Goal: Information Seeking & Learning: Find specific fact

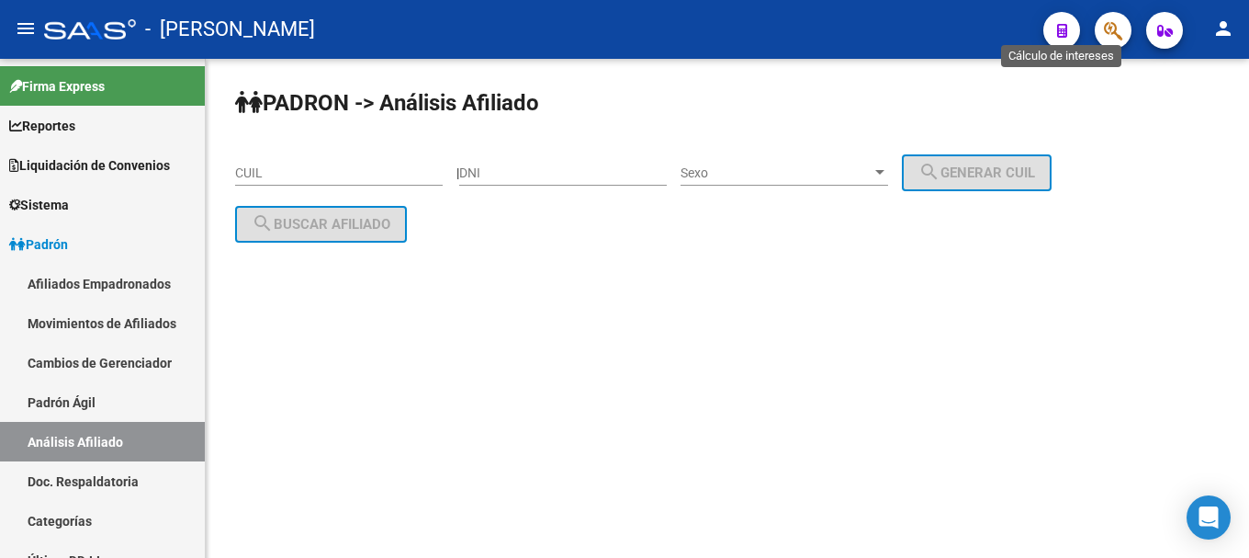
click at [1099, 36] on button "button" at bounding box center [1113, 30] width 37 height 37
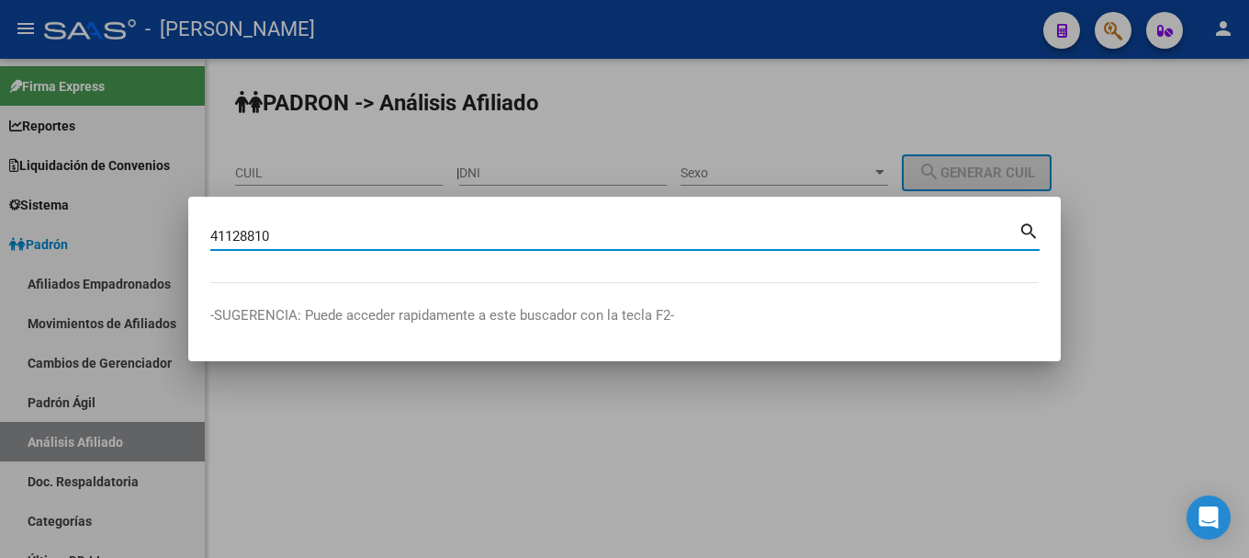
type input "41128810"
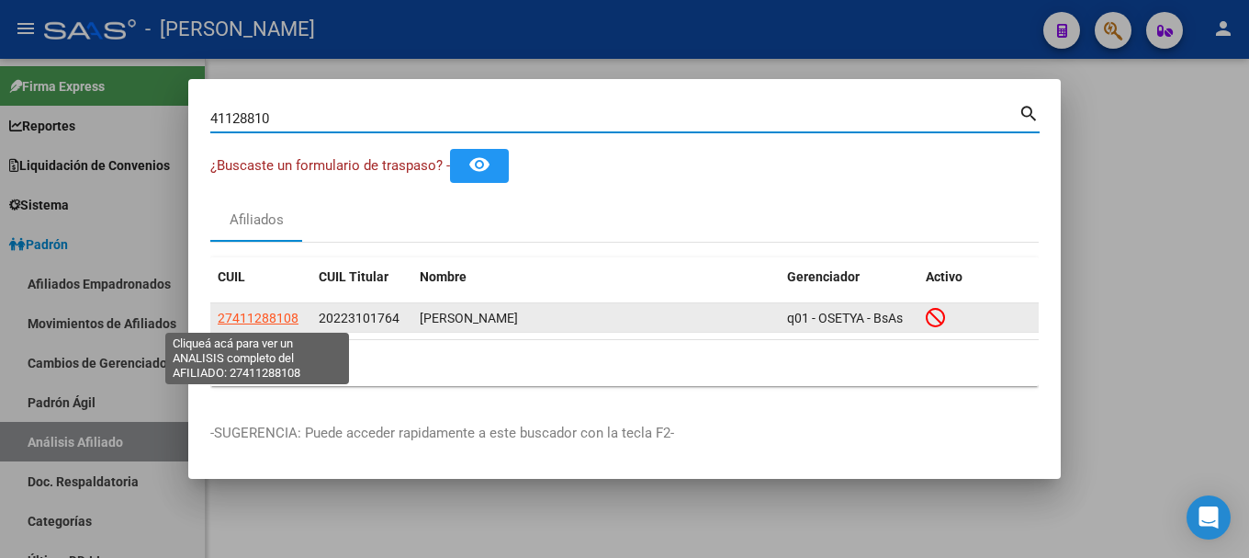
click at [277, 314] on span "27411288108" at bounding box center [258, 317] width 81 height 15
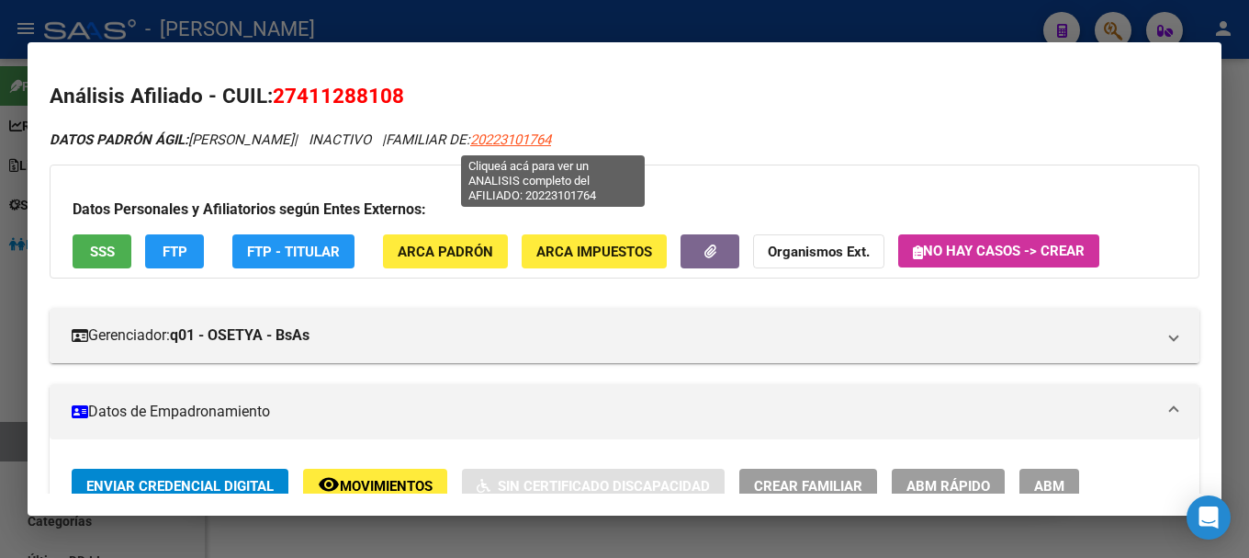
click at [551, 140] on span "20223101764" at bounding box center [510, 139] width 81 height 17
type textarea "20223101764"
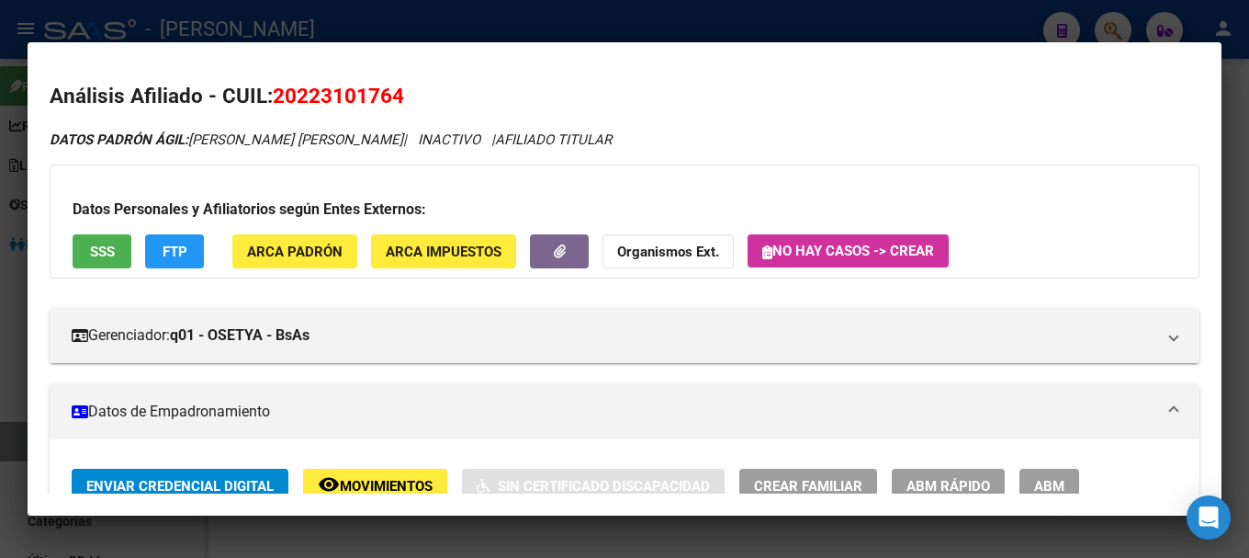
click at [457, 31] on div at bounding box center [624, 279] width 1249 height 558
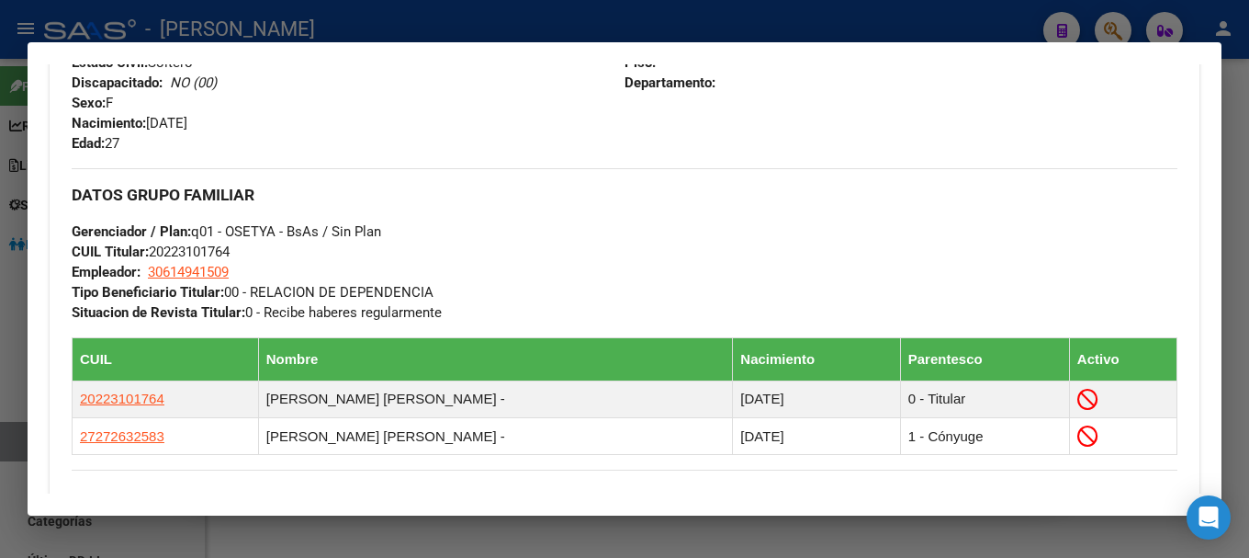
scroll to position [919, 0]
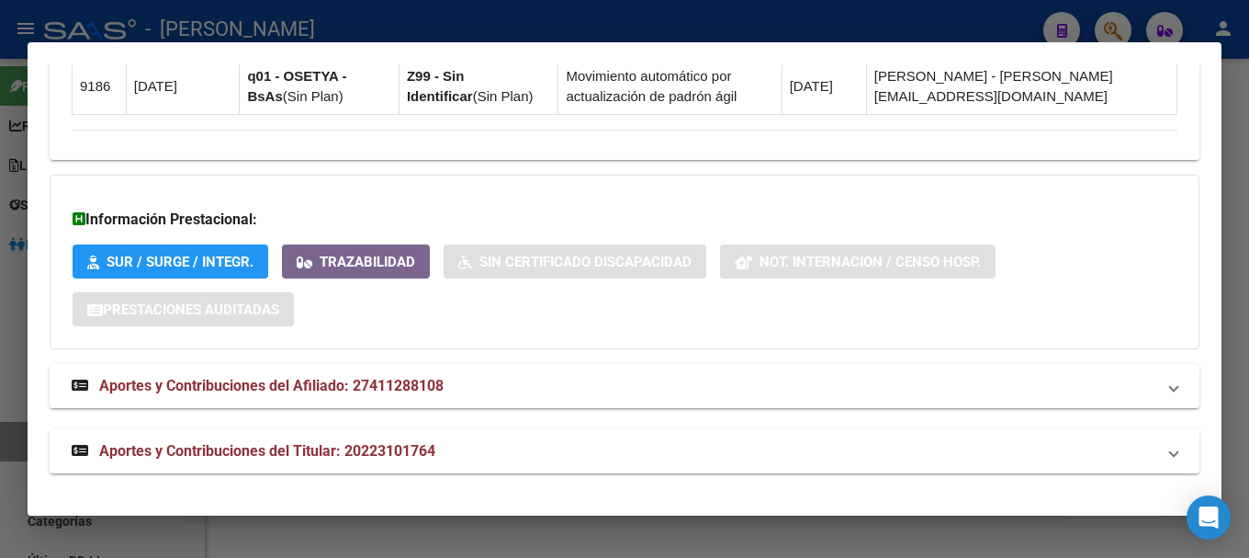
click at [426, 396] on strong "Aportes y Contribuciones del Afiliado: 27411288108" at bounding box center [258, 386] width 372 height 22
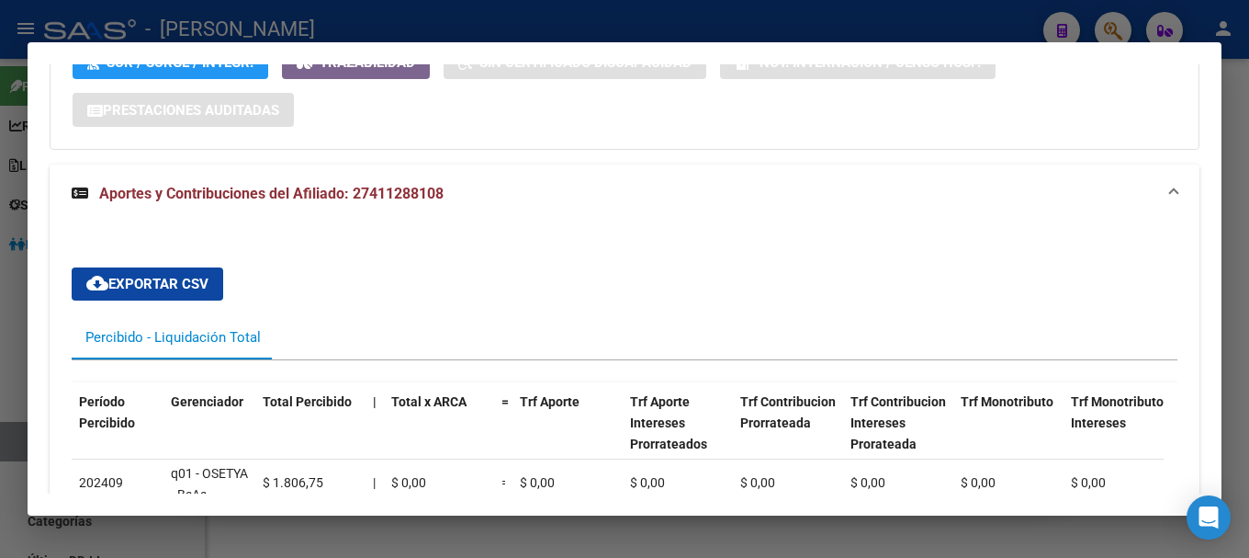
click at [514, 207] on mat-expansion-panel-header "Aportes y Contribuciones del Afiliado: 27411288108" at bounding box center [625, 193] width 1150 height 59
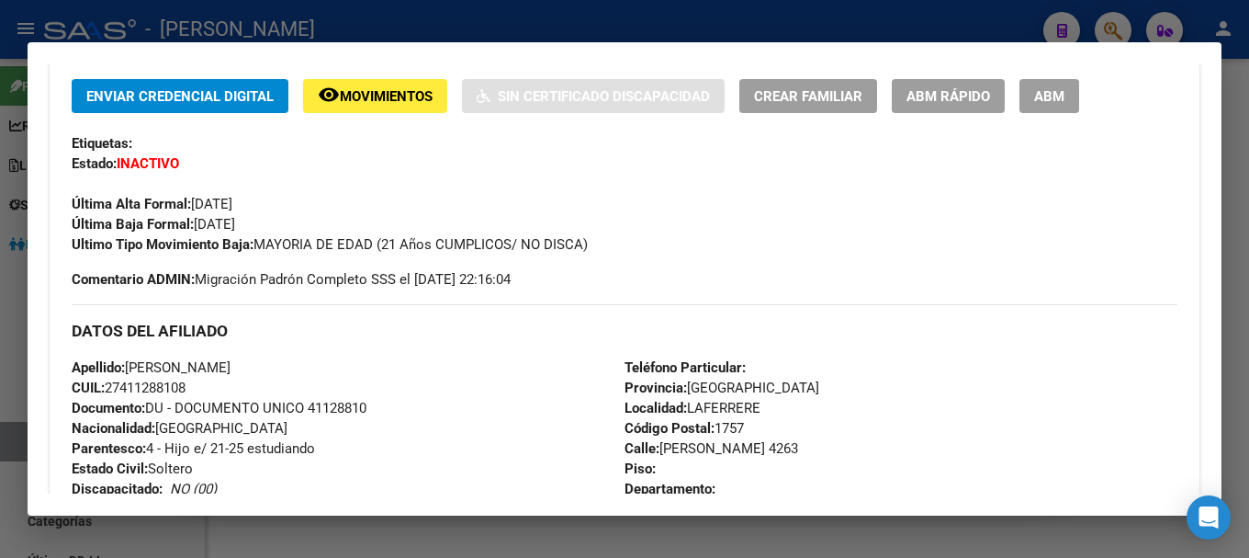
scroll to position [0, 0]
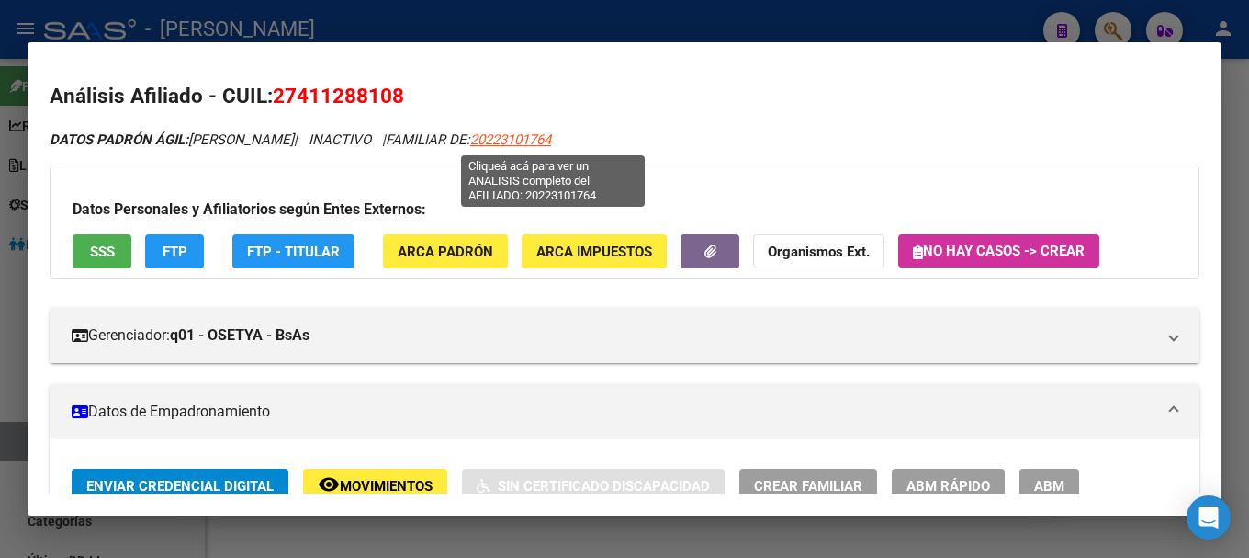
click at [551, 138] on span "20223101764" at bounding box center [510, 139] width 81 height 17
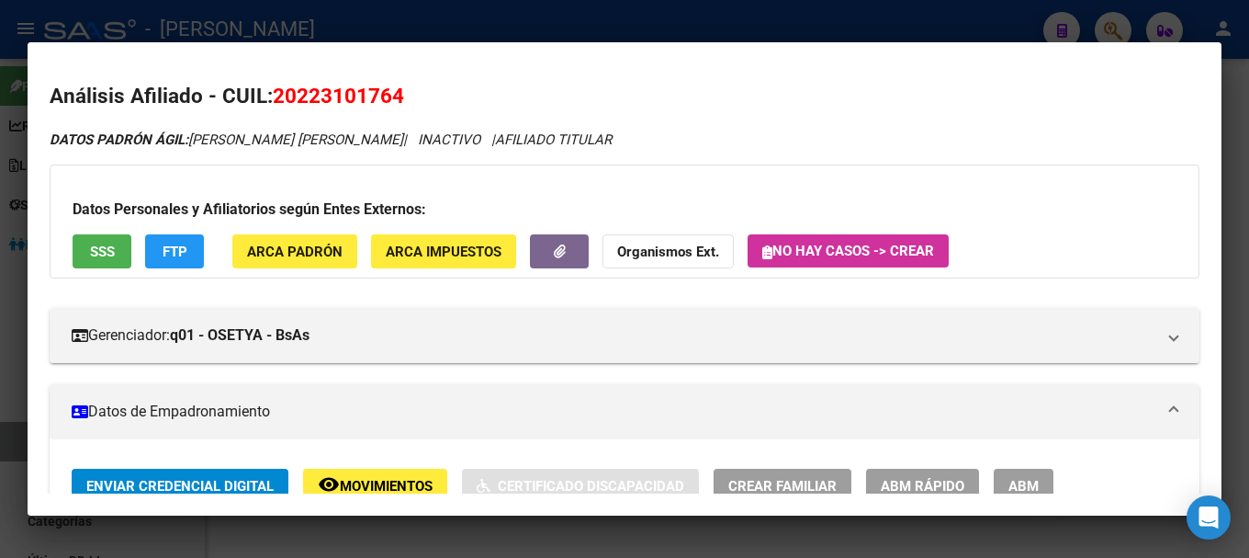
click at [384, 26] on div at bounding box center [624, 279] width 1249 height 558
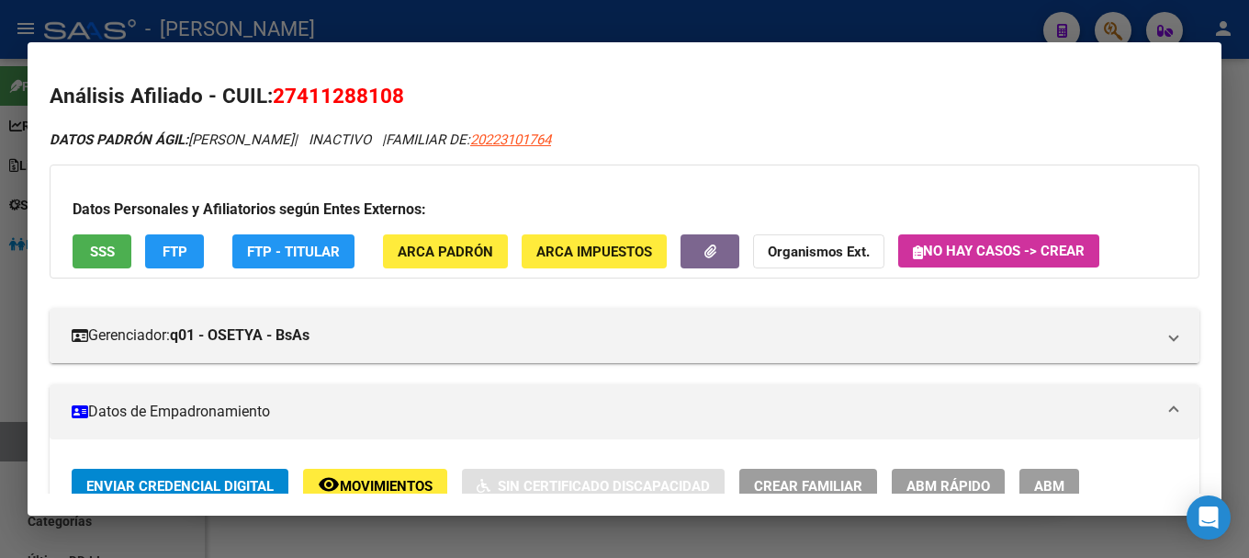
click at [366, 87] on span "27411288108" at bounding box center [338, 96] width 131 height 24
copy span "27411288108"
